Goal: Transaction & Acquisition: Purchase product/service

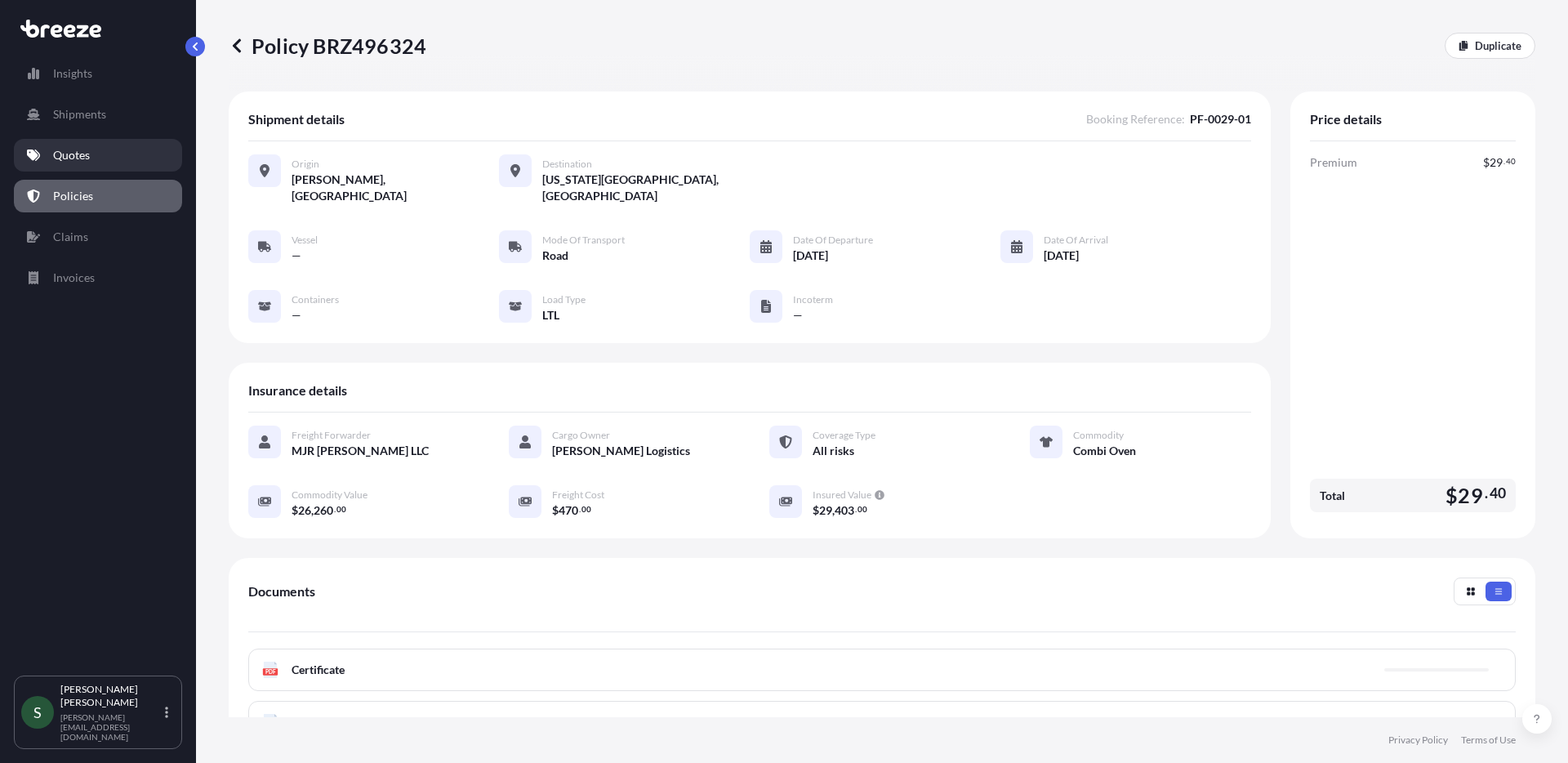
click at [84, 162] on p "Quotes" at bounding box center [72, 155] width 37 height 17
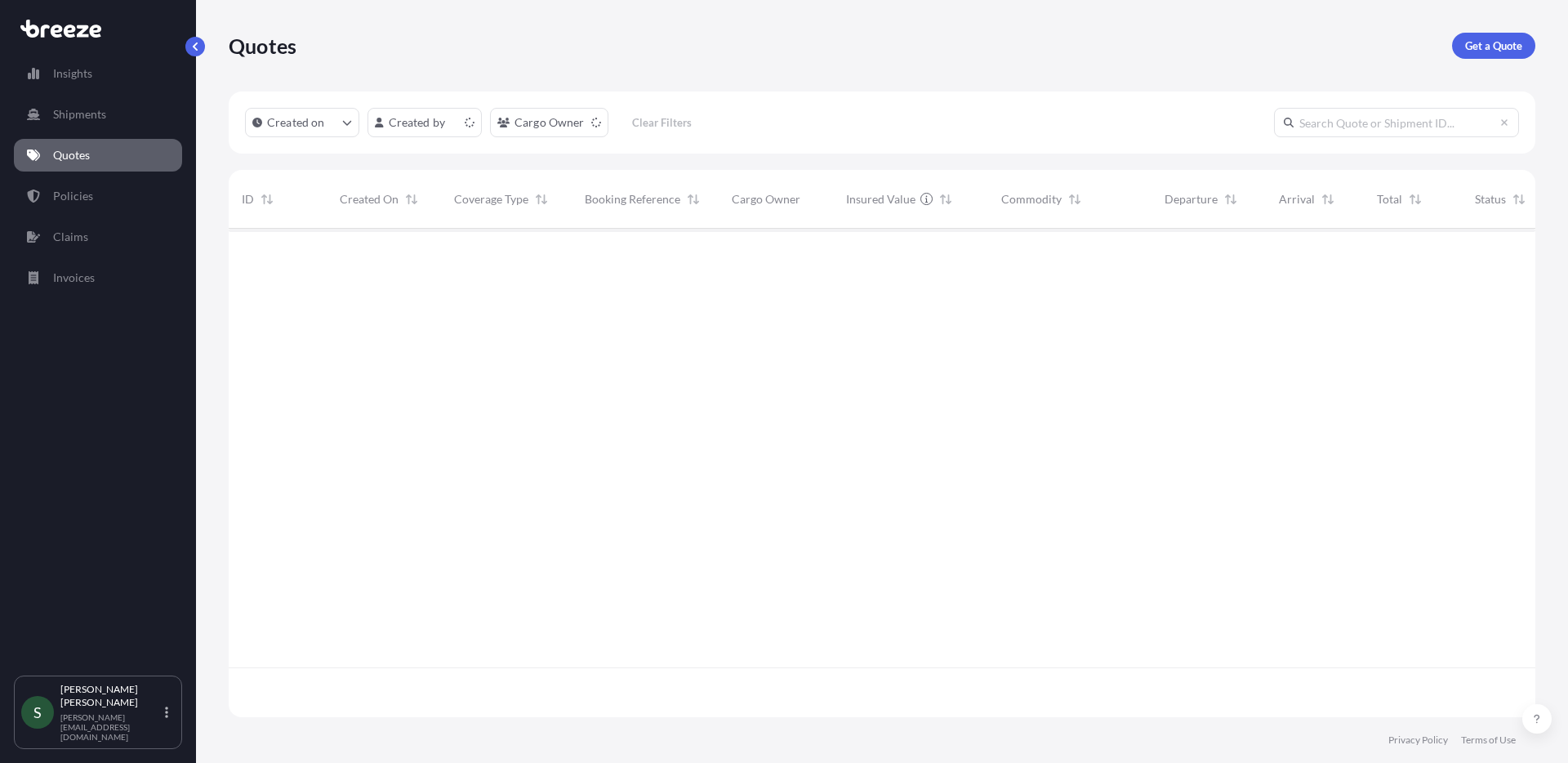
scroll to position [486, 1295]
click at [910, 43] on div "Quotes Get a Quote" at bounding box center [881, 46] width 1306 height 26
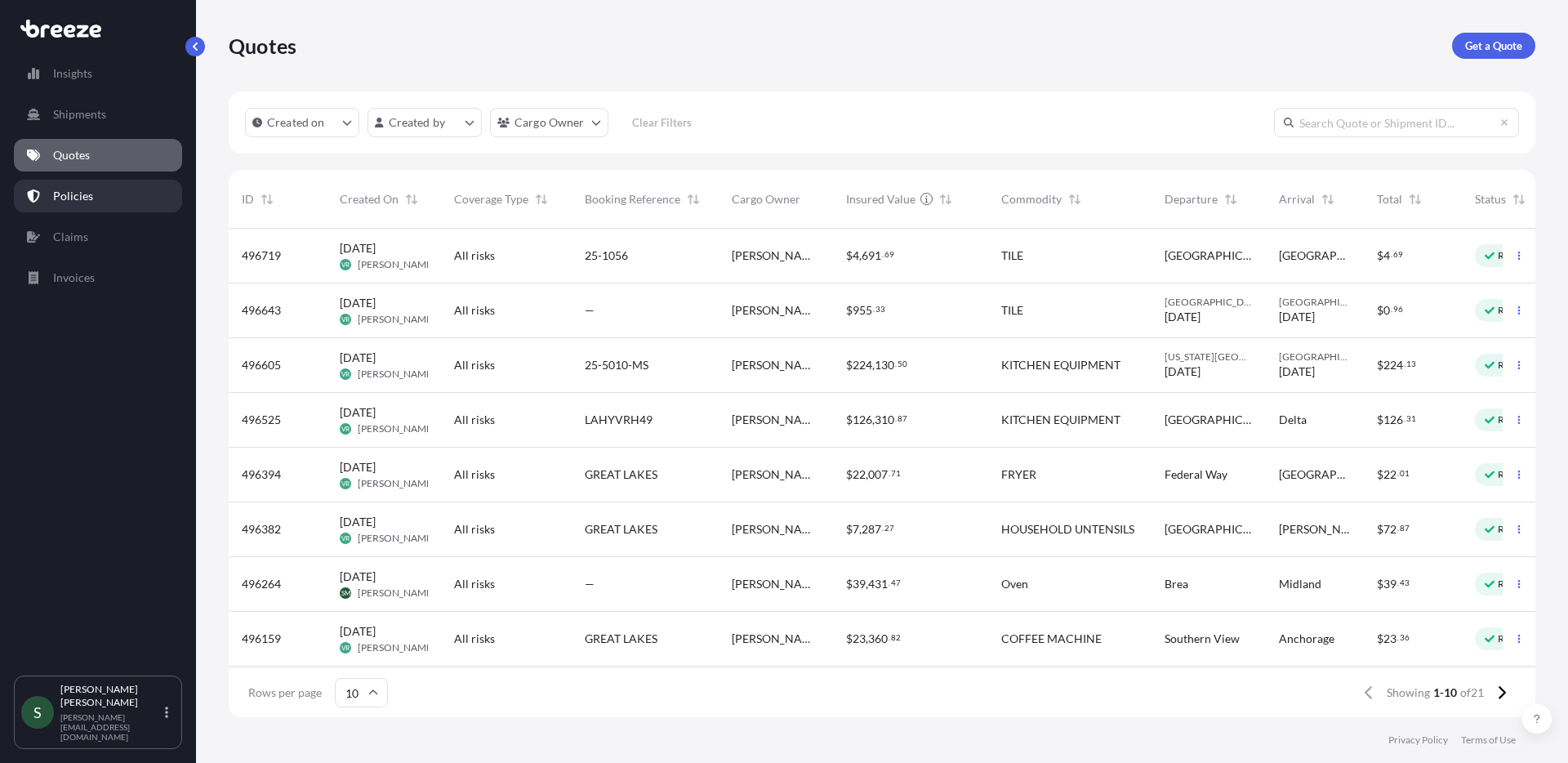
click at [114, 197] on link "Policies" at bounding box center [97, 197] width 168 height 33
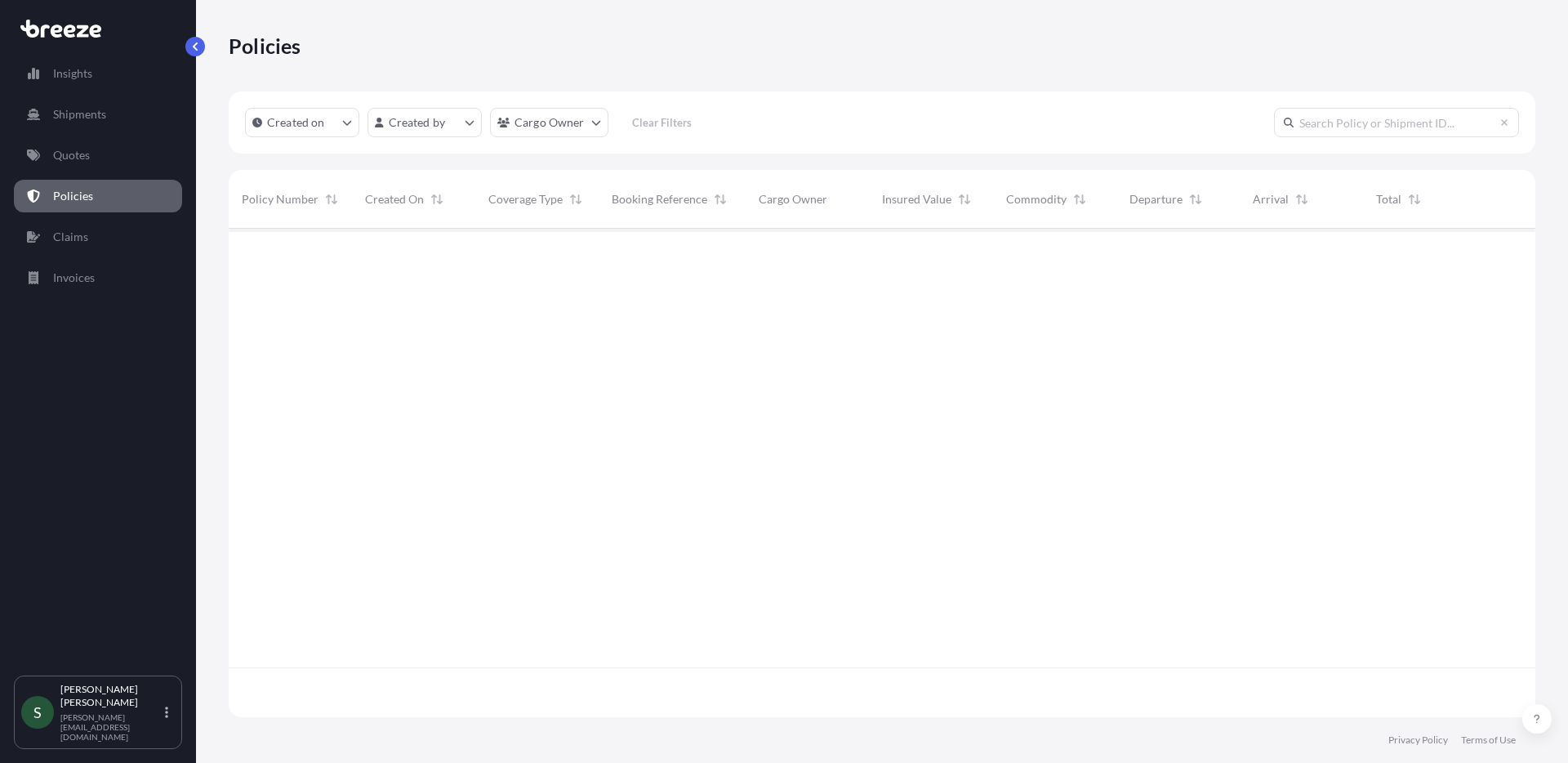
scroll to position [486, 1295]
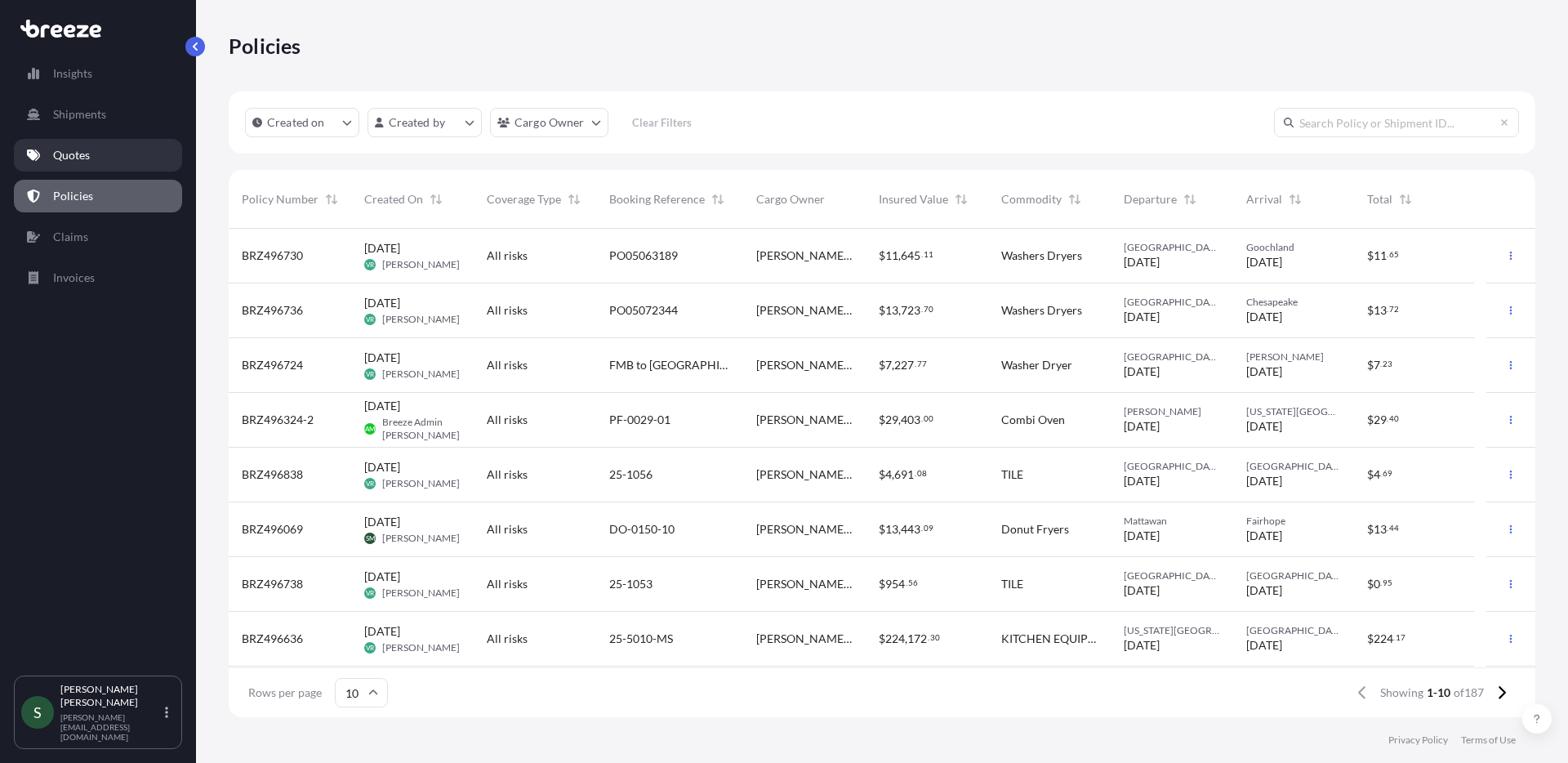
click at [70, 157] on p "Quotes" at bounding box center [72, 155] width 37 height 17
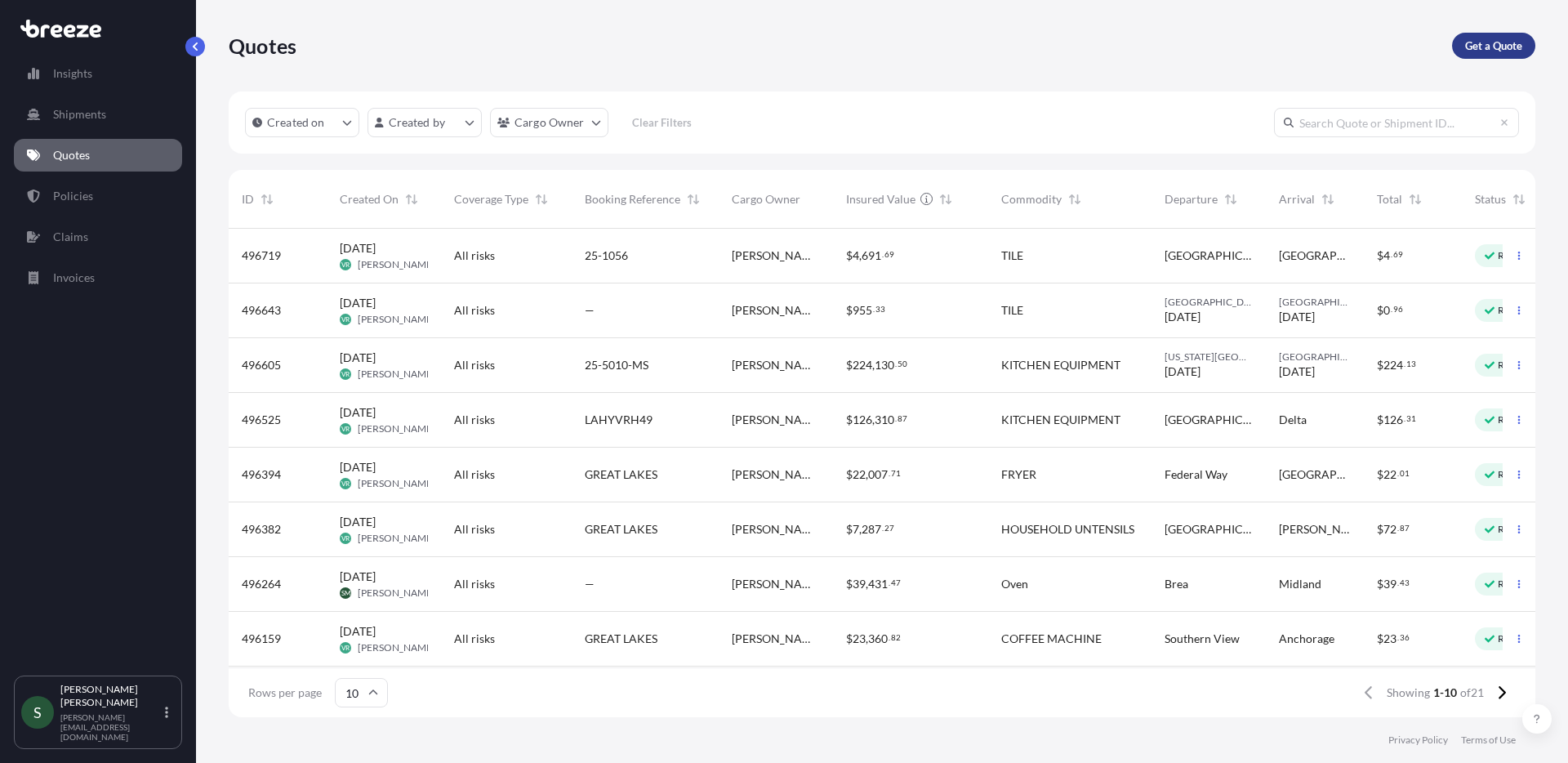
click at [1483, 49] on p "Get a Quote" at bounding box center [1493, 46] width 57 height 17
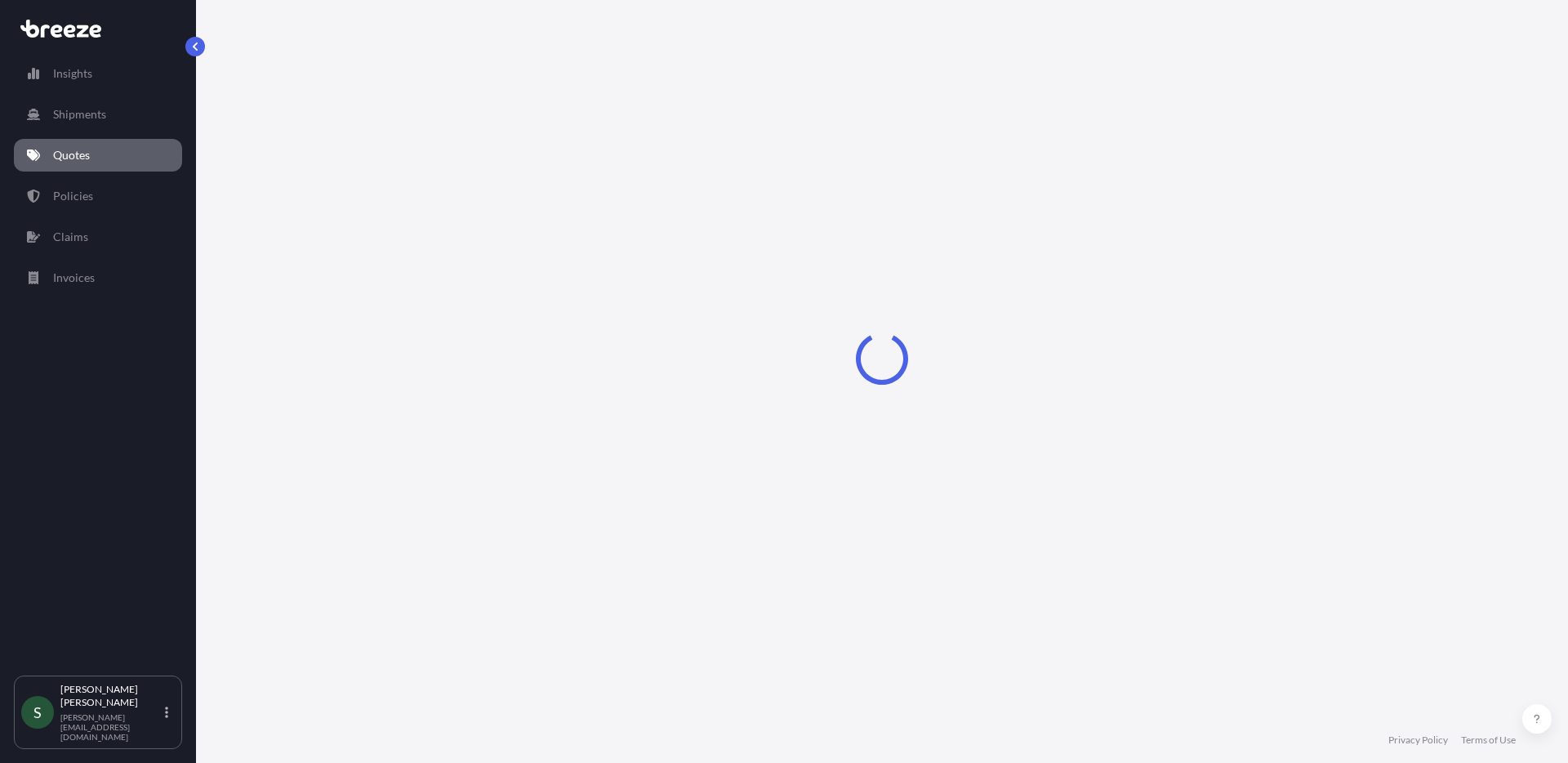
select select "Sea"
select select "1"
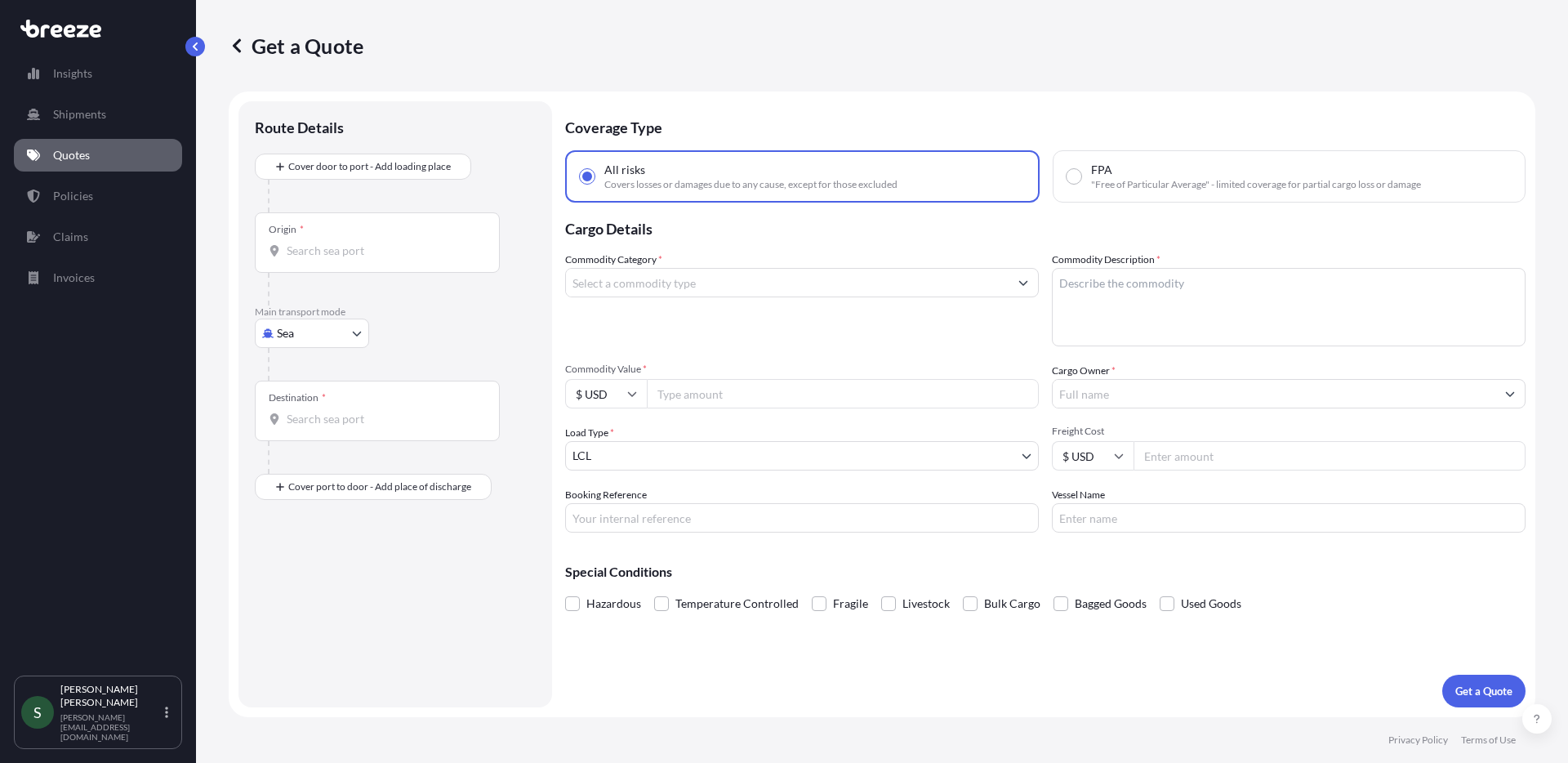
click at [322, 333] on body "Insights Shipments Quotes Policies Claims Invoices S [PERSON_NAME] [PERSON_NAME…" at bounding box center [784, 382] width 1568 height 763
click at [333, 444] on div "Road" at bounding box center [312, 435] width 101 height 29
select select "Road"
